Goal: Find specific page/section: Find specific page/section

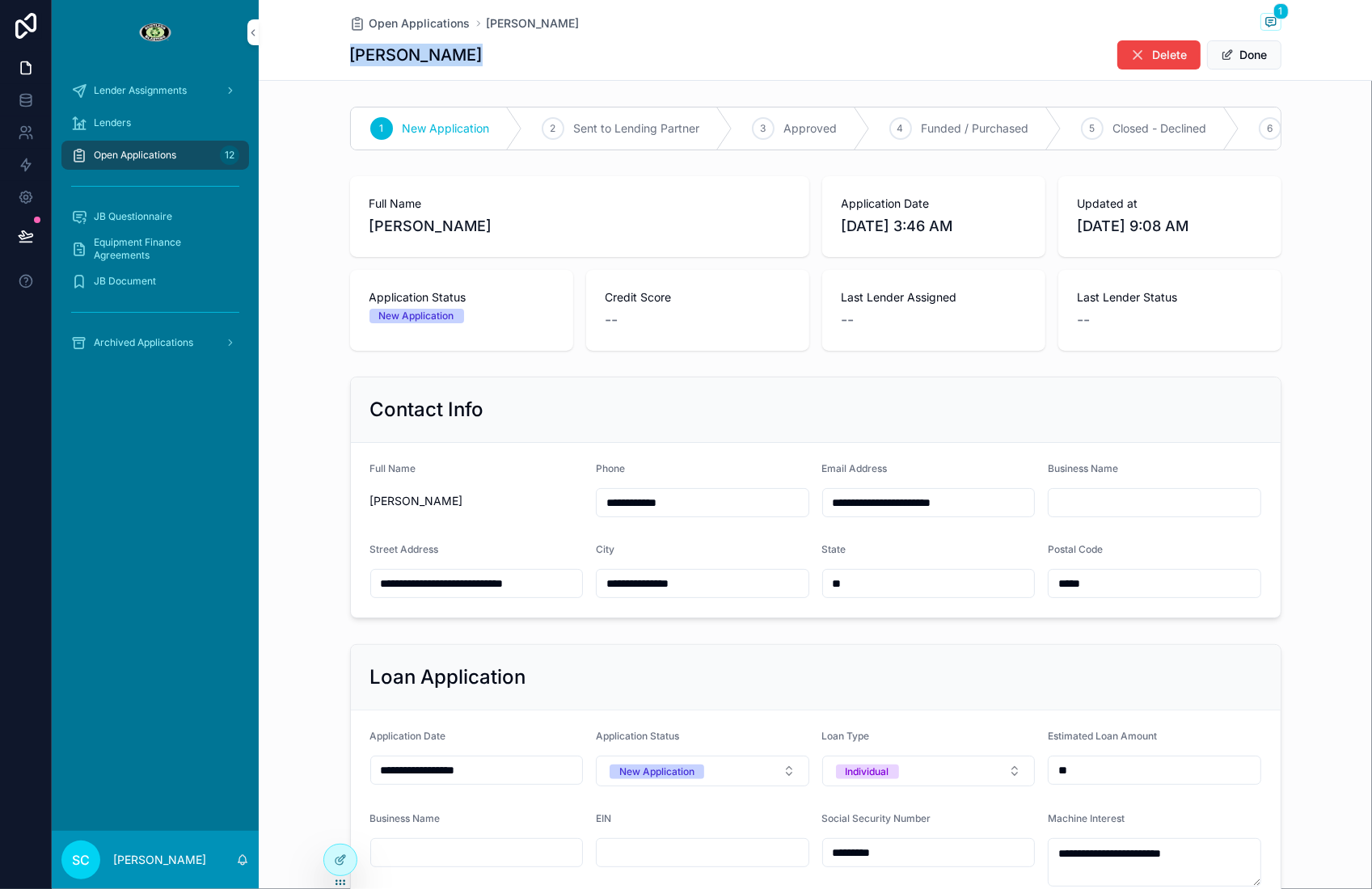
scroll to position [0, 814]
click at [978, 133] on span "Closed - Unresponsive" at bounding box center [1006, 128] width 120 height 16
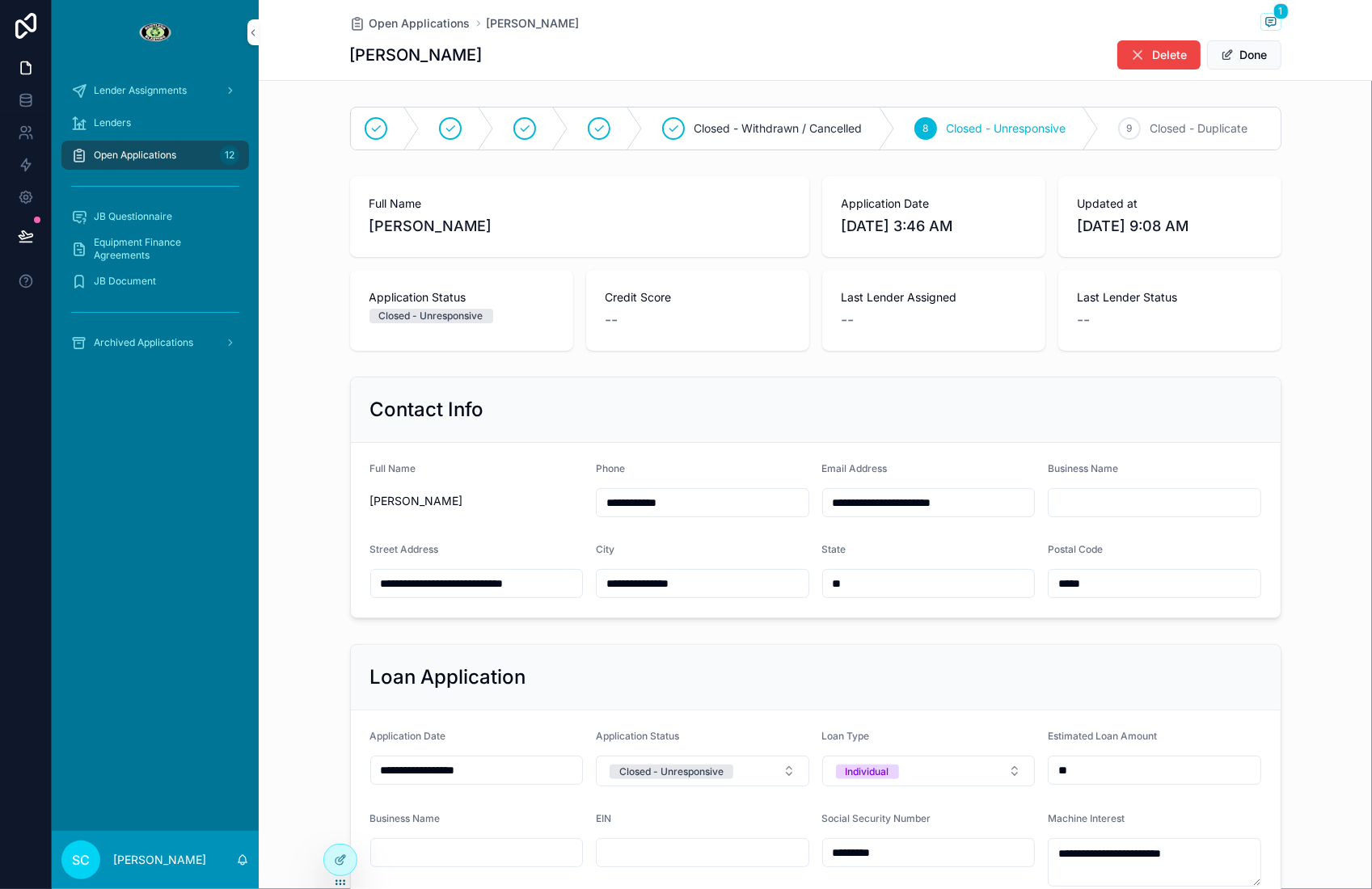
scroll to position [0, 0]
click at [470, 128] on div "scrollable content" at bounding box center [462, 128] width 74 height 42
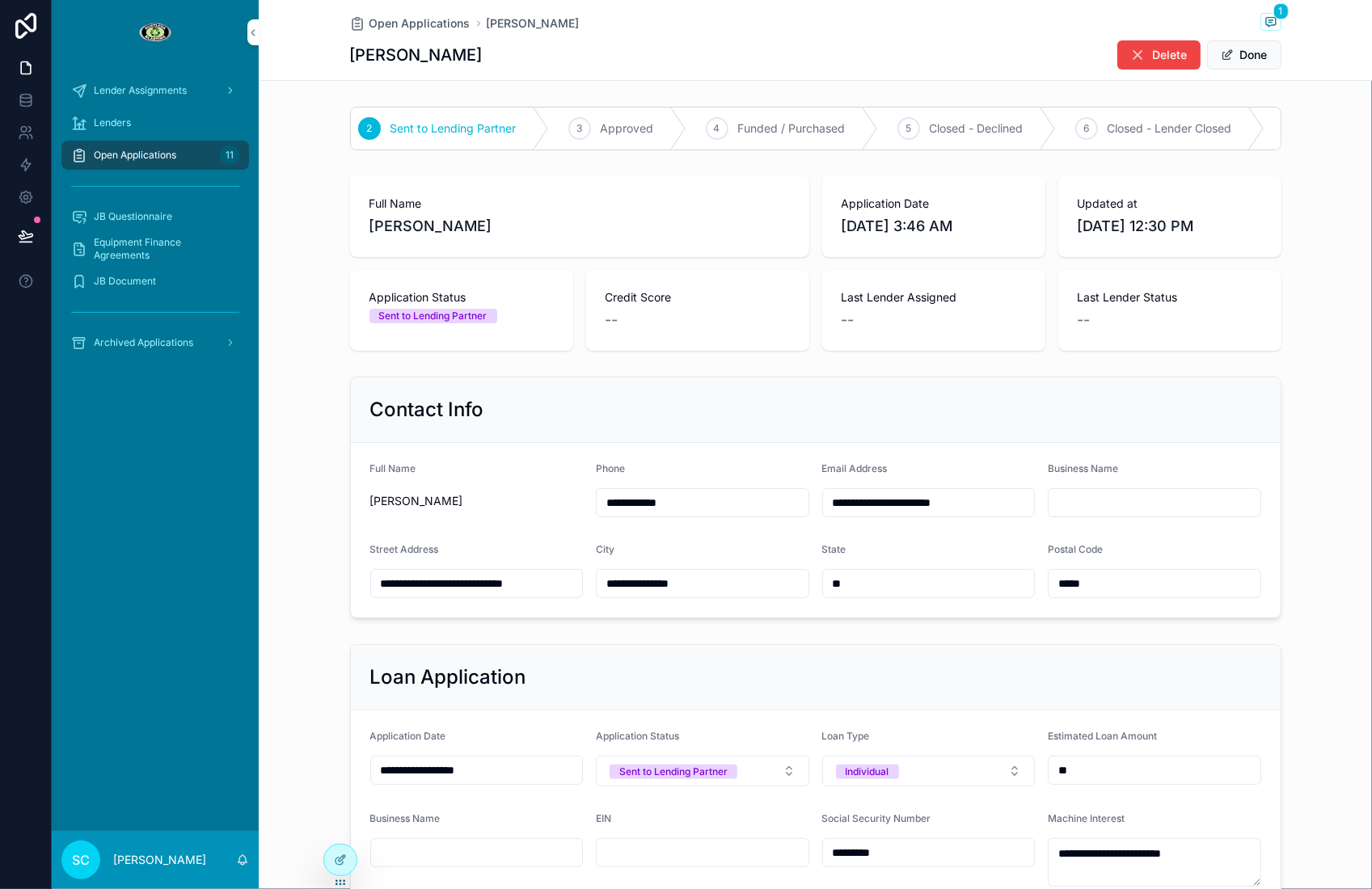
scroll to position [0, 279]
click at [0, 0] on icon "scrollable content" at bounding box center [0, 0] width 0 height 0
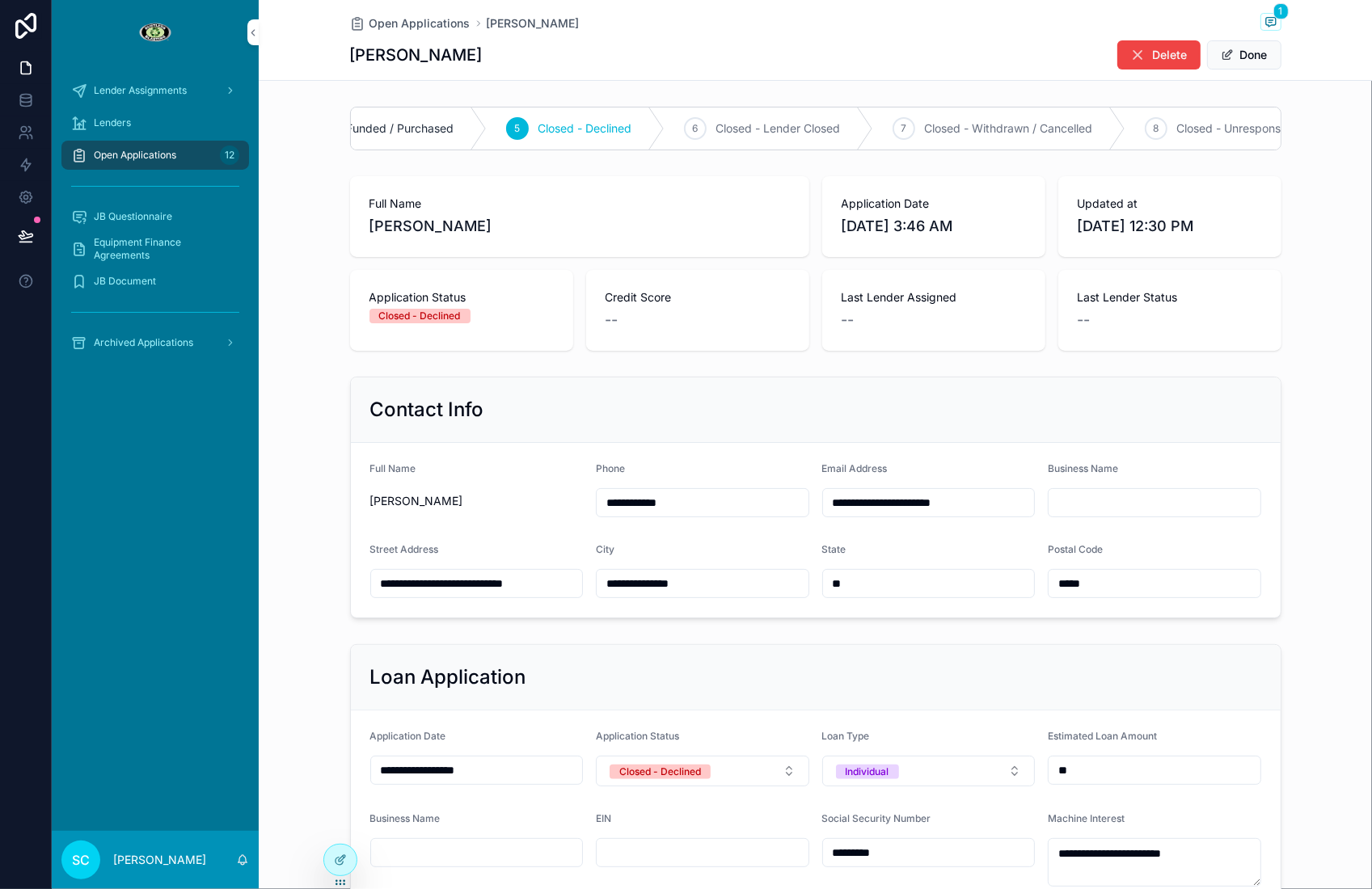
click at [240, 149] on link "Open Applications 12" at bounding box center [155, 155] width 187 height 29
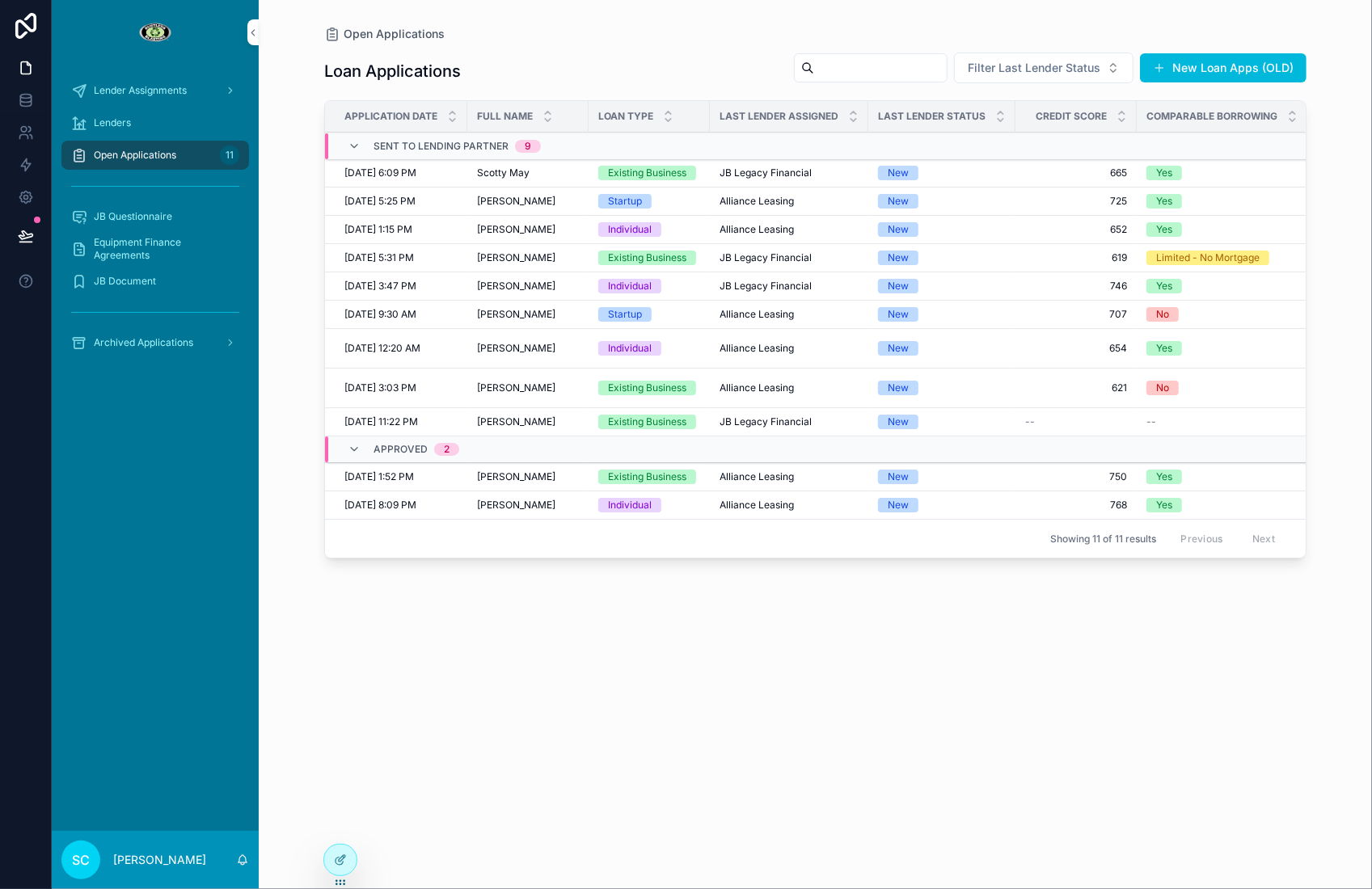
click at [550, 202] on div "[PERSON_NAME] [PERSON_NAME]" at bounding box center [528, 201] width 102 height 12
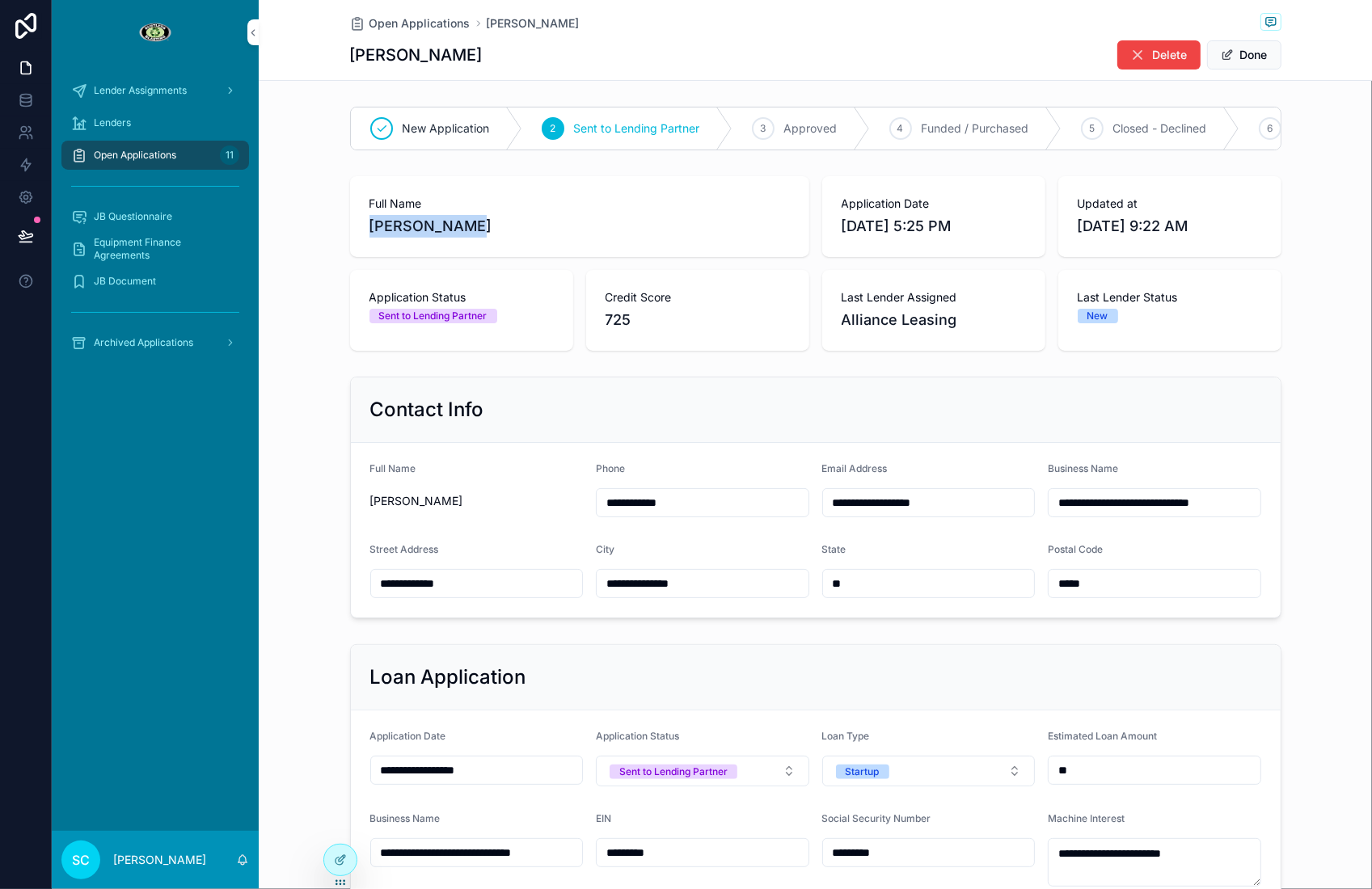
drag, startPoint x: 484, startPoint y: 226, endPoint x: 360, endPoint y: 215, distance: 124.5
click at [360, 215] on div "Full Name [PERSON_NAME]" at bounding box center [579, 217] width 459 height 81
copy span "[PERSON_NAME]"
